Goal: Communication & Community: Answer question/provide support

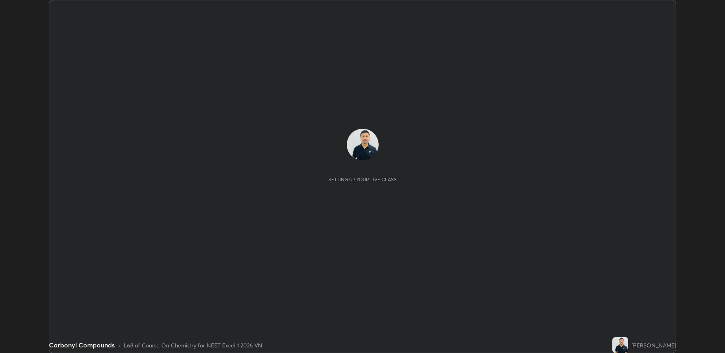
scroll to position [353, 725]
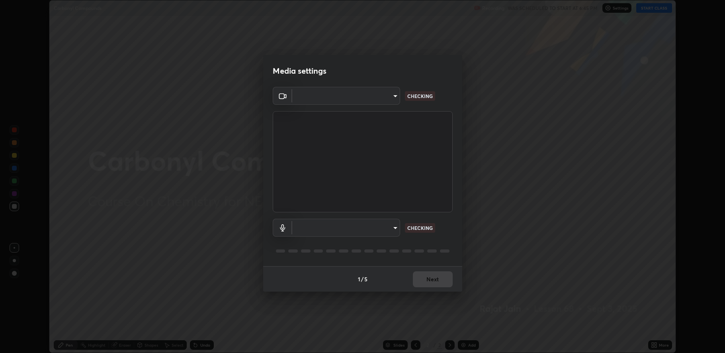
type input "fbf3bf66c54ebdc22d4a916e1eeea5187fc1625fd733ae2b86b360c30985395f"
type input "default"
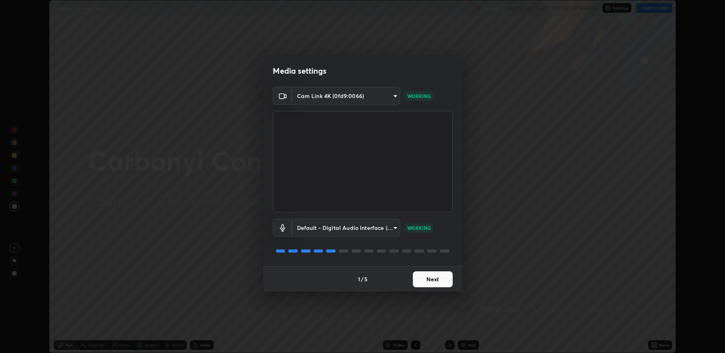
click at [437, 282] on button "Next" at bounding box center [433, 279] width 40 height 16
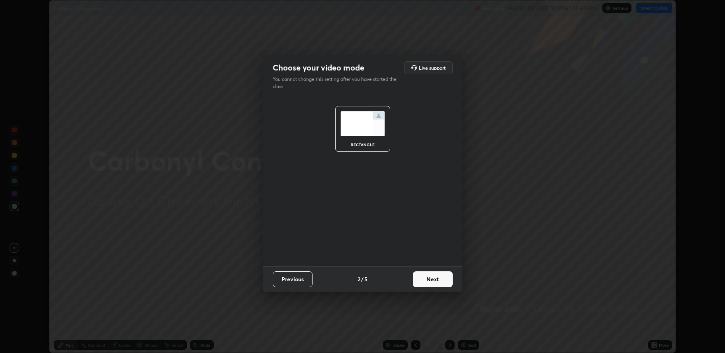
click at [437, 283] on button "Next" at bounding box center [433, 279] width 40 height 16
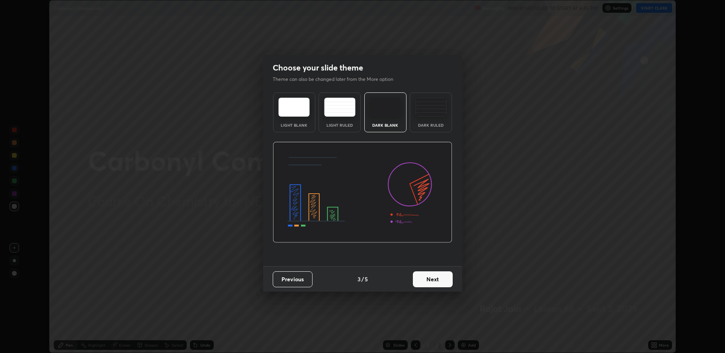
click at [439, 279] on button "Next" at bounding box center [433, 279] width 40 height 16
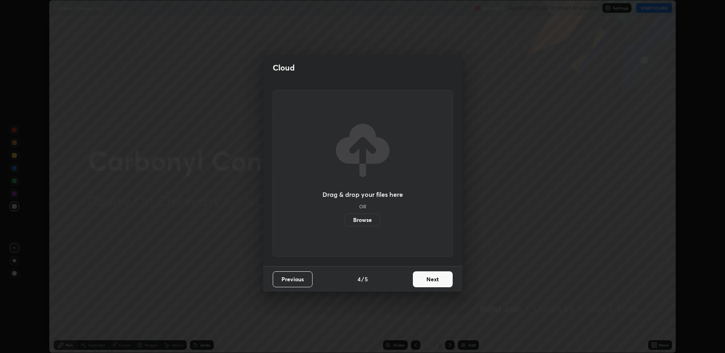
click at [441, 280] on button "Next" at bounding box center [433, 279] width 40 height 16
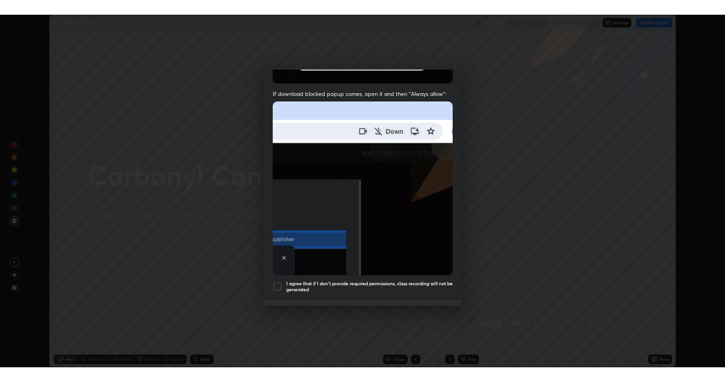
scroll to position [162, 0]
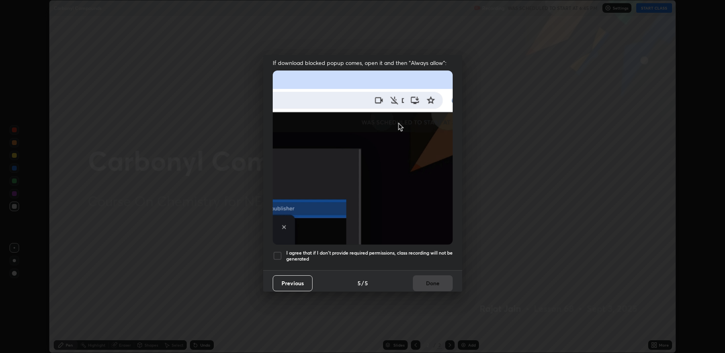
click at [281, 251] on div at bounding box center [278, 256] width 10 height 10
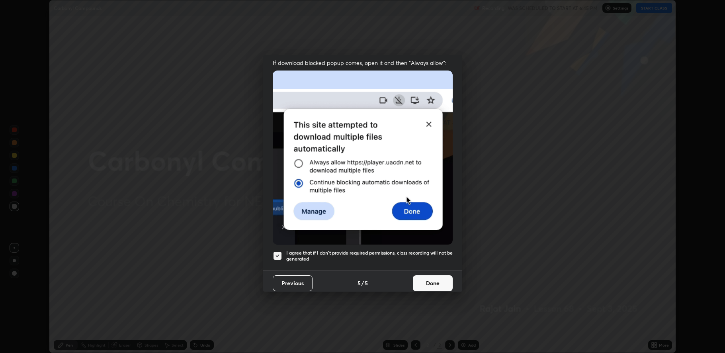
click at [433, 281] on button "Done" at bounding box center [433, 283] width 40 height 16
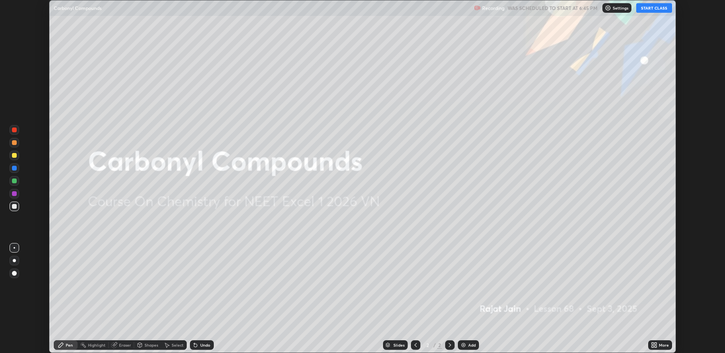
click at [655, 9] on button "START CLASS" at bounding box center [654, 8] width 36 height 10
click at [664, 341] on div "More" at bounding box center [660, 345] width 24 height 10
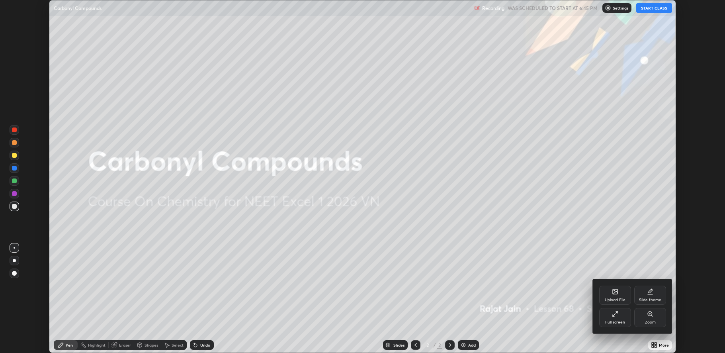
click at [621, 314] on div "Full screen" at bounding box center [615, 317] width 32 height 19
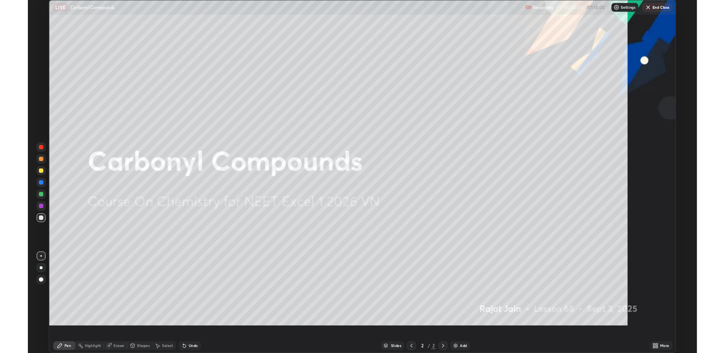
scroll to position [382, 725]
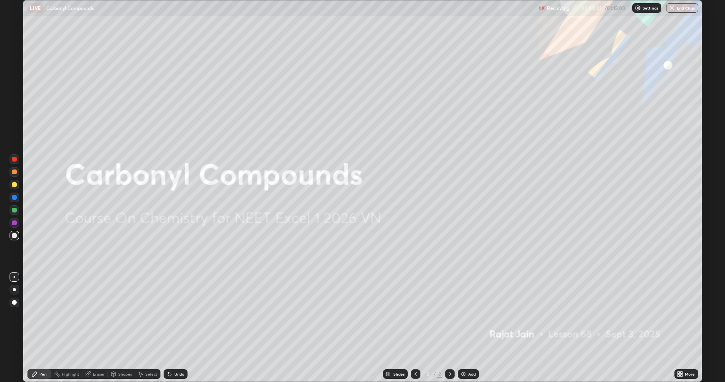
click at [468, 352] on div "Add" at bounding box center [472, 374] width 8 height 4
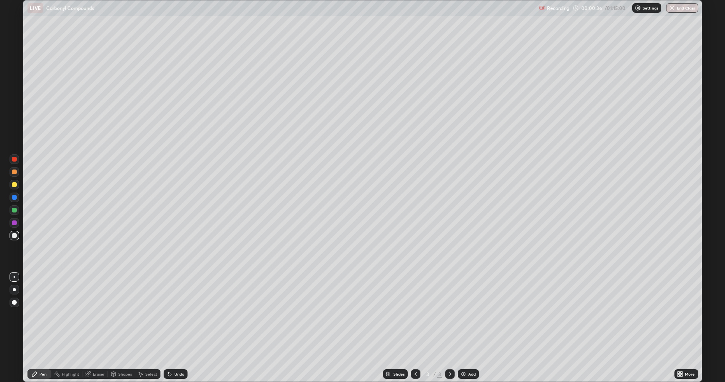
click at [168, 352] on icon at bounding box center [169, 374] width 3 height 3
click at [176, 352] on div "Undo" at bounding box center [176, 374] width 24 height 10
click at [175, 352] on div "Undo" at bounding box center [179, 374] width 10 height 4
click at [172, 352] on div "Undo" at bounding box center [176, 374] width 24 height 10
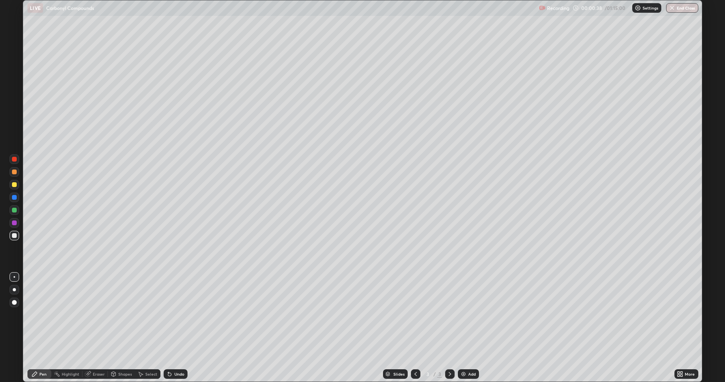
click at [176, 352] on div "Undo" at bounding box center [176, 374] width 24 height 10
click at [179, 352] on div "Undo" at bounding box center [176, 374] width 24 height 10
click at [14, 183] on div at bounding box center [14, 184] width 5 height 5
click at [13, 233] on div at bounding box center [14, 235] width 5 height 5
click at [11, 183] on div at bounding box center [15, 185] width 10 height 10
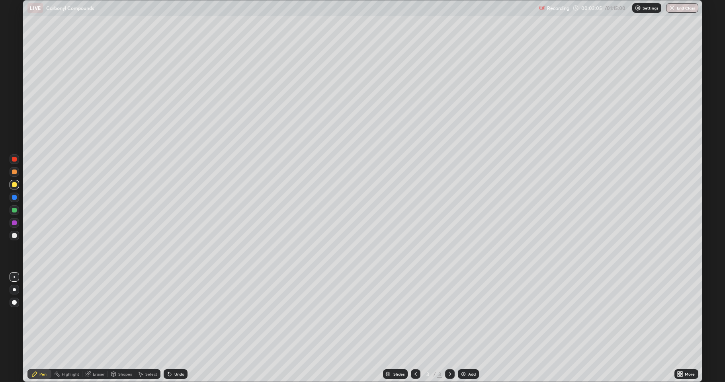
click at [98, 352] on div "Eraser" at bounding box center [99, 374] width 12 height 4
click at [31, 352] on icon at bounding box center [34, 374] width 6 height 6
click at [460, 352] on img at bounding box center [463, 374] width 6 height 6
click at [12, 239] on div at bounding box center [15, 236] width 10 height 10
click at [14, 184] on div at bounding box center [14, 184] width 5 height 5
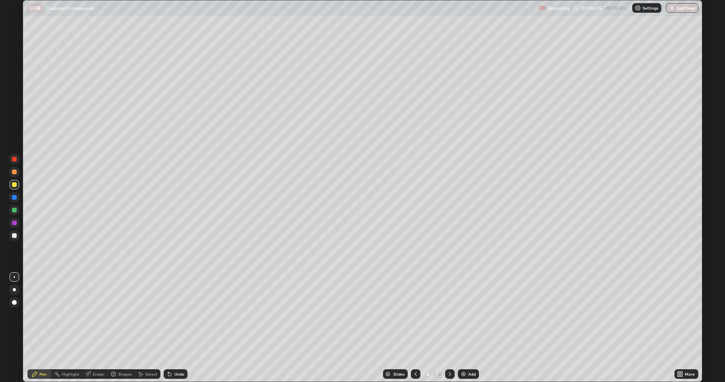
click at [15, 237] on div at bounding box center [14, 235] width 5 height 5
click at [14, 186] on div at bounding box center [14, 184] width 5 height 5
click at [470, 352] on div "Add" at bounding box center [468, 374] width 21 height 10
click at [15, 234] on div at bounding box center [14, 235] width 5 height 5
click at [14, 185] on div at bounding box center [14, 184] width 5 height 5
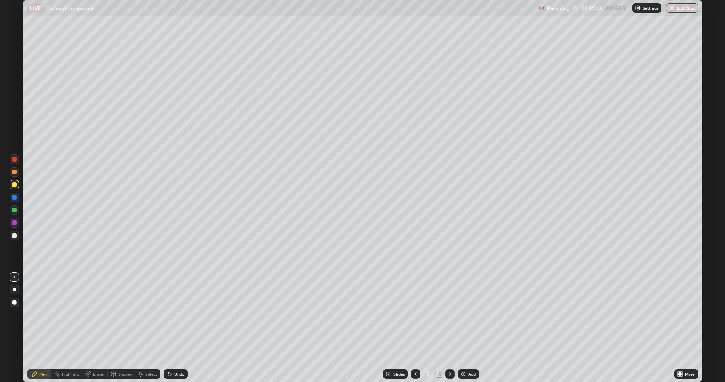
click at [15, 236] on div at bounding box center [14, 235] width 5 height 5
click at [15, 182] on div at bounding box center [14, 184] width 5 height 5
click at [472, 352] on div "Add" at bounding box center [468, 374] width 21 height 10
click at [12, 237] on div at bounding box center [14, 235] width 5 height 5
click at [13, 184] on div at bounding box center [14, 184] width 5 height 5
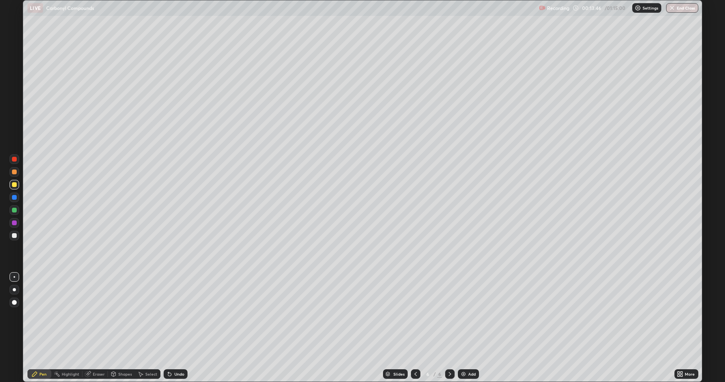
click at [14, 212] on div at bounding box center [14, 210] width 5 height 5
click at [12, 183] on div at bounding box center [14, 184] width 5 height 5
click at [473, 352] on div "Add" at bounding box center [472, 374] width 8 height 4
click at [13, 236] on div at bounding box center [14, 235] width 5 height 5
click at [174, 352] on div "Undo" at bounding box center [179, 374] width 10 height 4
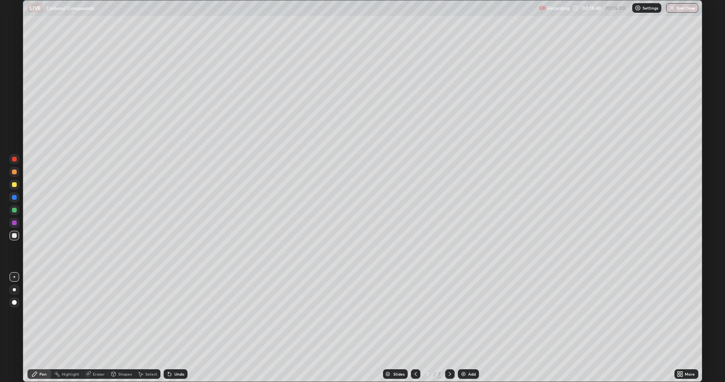
click at [172, 352] on div "Undo" at bounding box center [176, 374] width 24 height 10
click at [176, 352] on div "Undo" at bounding box center [179, 374] width 10 height 4
click at [15, 196] on div at bounding box center [14, 197] width 5 height 5
click at [12, 227] on div at bounding box center [15, 223] width 10 height 10
click at [14, 236] on div at bounding box center [14, 235] width 5 height 5
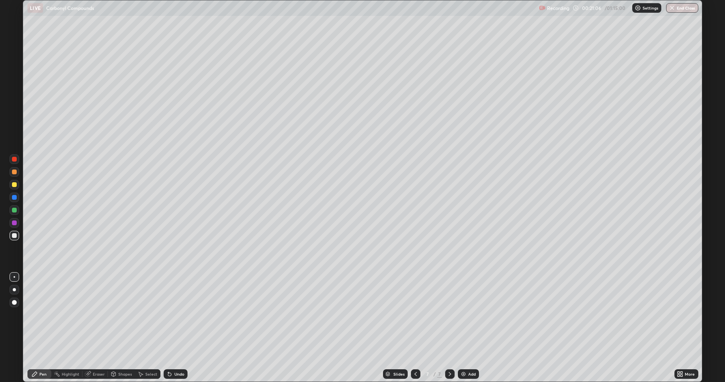
click at [15, 159] on div at bounding box center [14, 159] width 5 height 5
click at [17, 171] on div at bounding box center [15, 172] width 10 height 10
click at [14, 185] on div at bounding box center [14, 184] width 5 height 5
click at [690, 352] on div "More" at bounding box center [690, 374] width 10 height 4
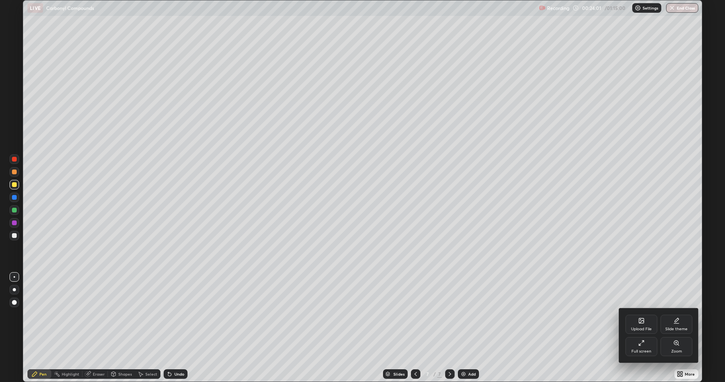
click at [646, 347] on div "Full screen" at bounding box center [641, 346] width 32 height 19
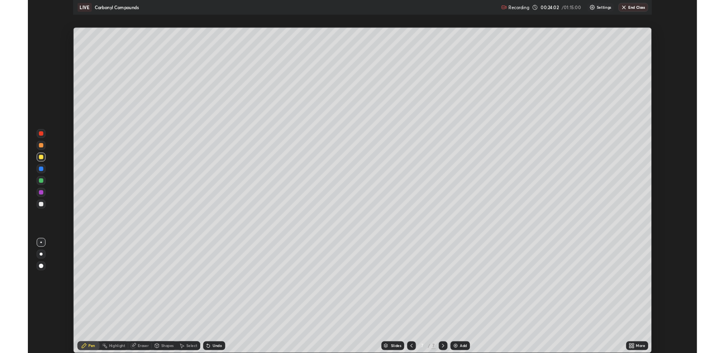
scroll to position [39444, 39072]
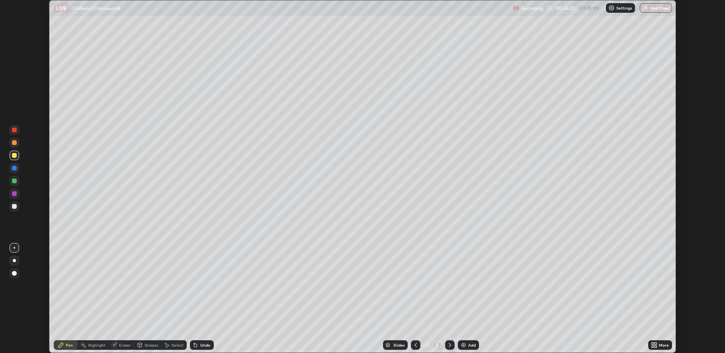
click at [468, 346] on div "Add" at bounding box center [472, 345] width 8 height 4
click at [15, 209] on div at bounding box center [15, 206] width 10 height 10
click at [207, 341] on div "Undo" at bounding box center [202, 345] width 24 height 10
click at [471, 348] on div "Add" at bounding box center [468, 345] width 21 height 10
click at [14, 205] on div at bounding box center [14, 206] width 5 height 5
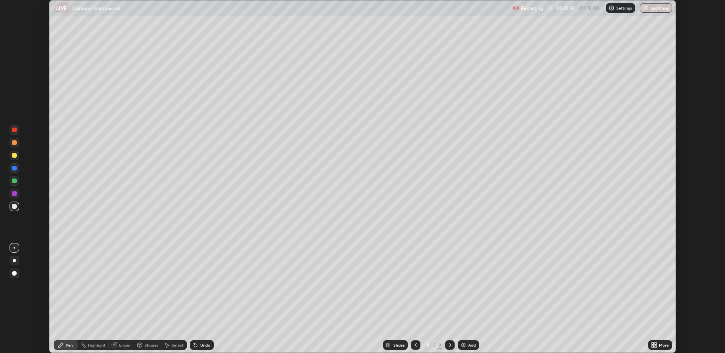
click at [470, 345] on div "Add" at bounding box center [472, 345] width 8 height 4
click at [478, 341] on div "Slides 10 / 10 Add" at bounding box center [431, 345] width 435 height 16
click at [468, 345] on div "Add" at bounding box center [472, 345] width 8 height 4
click at [468, 343] on div "Add" at bounding box center [472, 345] width 8 height 4
click at [200, 344] on div "Undo" at bounding box center [205, 345] width 10 height 4
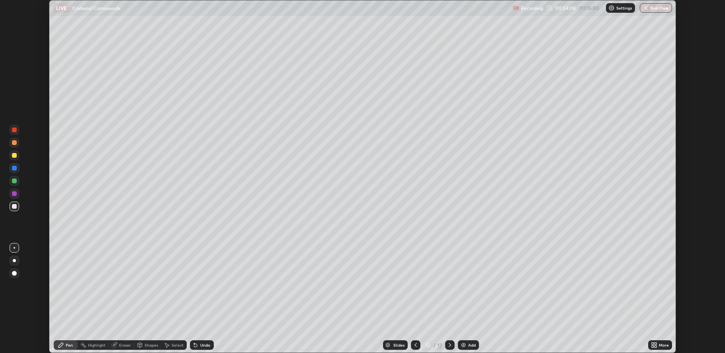
click at [472, 341] on div "Add" at bounding box center [468, 345] width 21 height 10
click at [474, 347] on div "Add" at bounding box center [468, 345] width 21 height 10
click at [194, 345] on icon at bounding box center [195, 344] width 3 height 3
click at [118, 344] on div "Eraser" at bounding box center [121, 345] width 25 height 10
click at [13, 316] on icon at bounding box center [12, 315] width 1 height 1
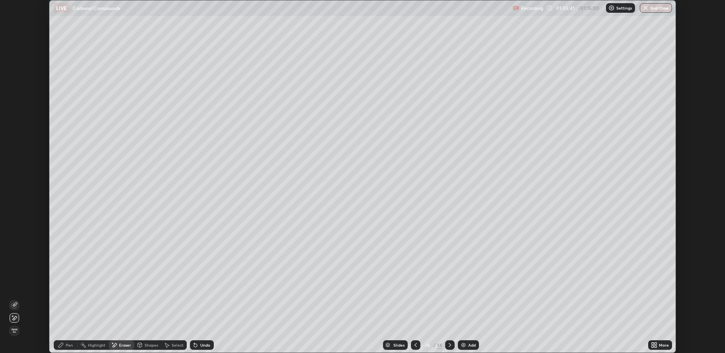
click at [60, 343] on icon at bounding box center [61, 344] width 6 height 6
click at [201, 346] on div "Undo" at bounding box center [205, 345] width 10 height 4
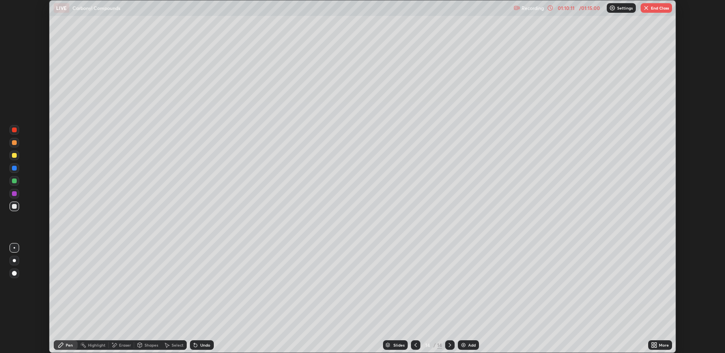
click at [468, 344] on div "Add" at bounding box center [472, 345] width 8 height 4
click at [660, 6] on button "End Class" at bounding box center [655, 8] width 31 height 10
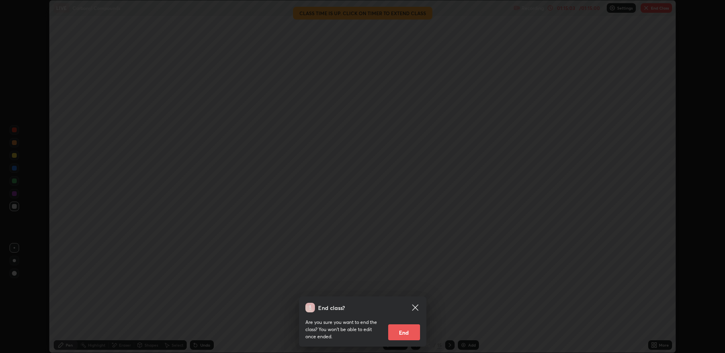
click at [400, 329] on button "End" at bounding box center [404, 332] width 32 height 16
